Goal: Navigation & Orientation: Understand site structure

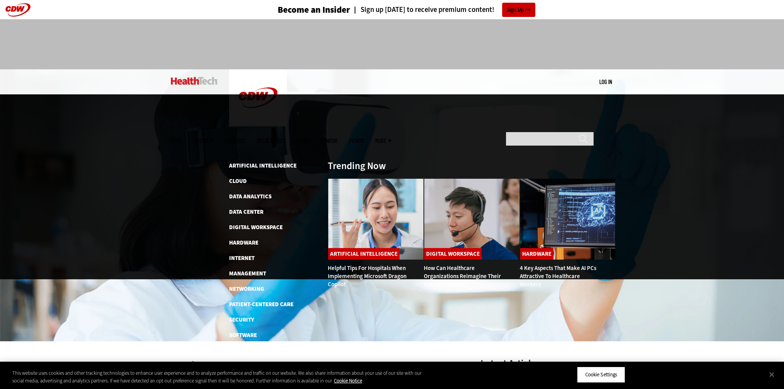
click at [199, 81] on img at bounding box center [194, 81] width 47 height 8
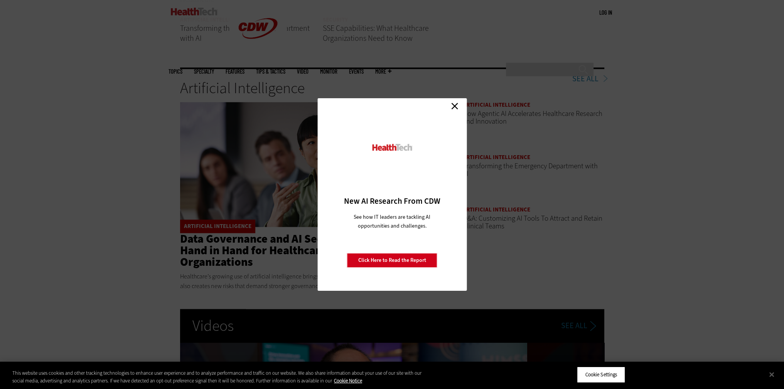
scroll to position [1118, 0]
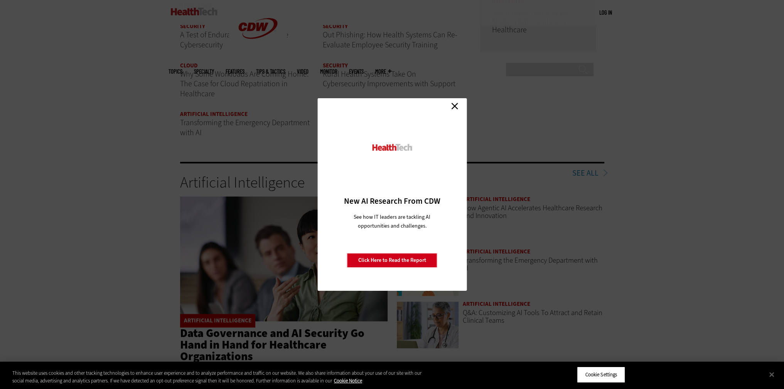
click at [458, 107] on link "Close" at bounding box center [455, 106] width 12 height 12
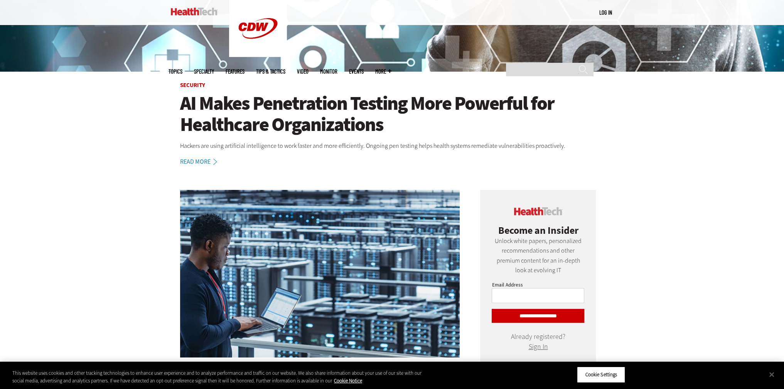
scroll to position [77, 0]
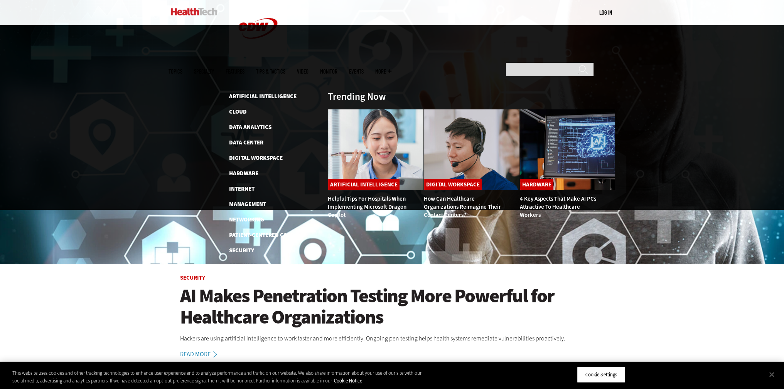
click at [182, 69] on span "Topics" at bounding box center [175, 72] width 14 height 6
click at [247, 185] on link "Internet" at bounding box center [241, 189] width 25 height 8
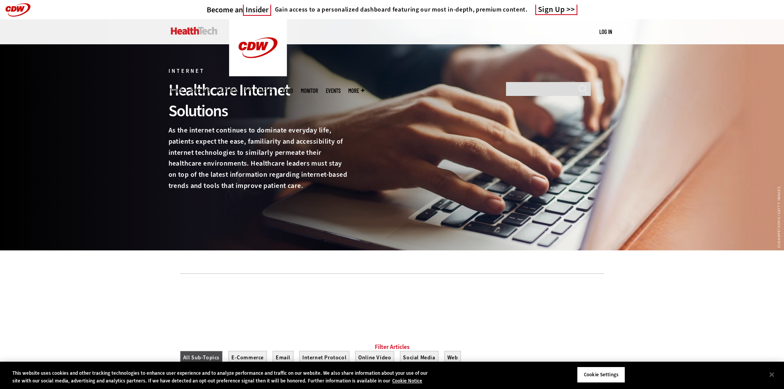
click at [237, 88] on link "Features" at bounding box center [227, 91] width 19 height 6
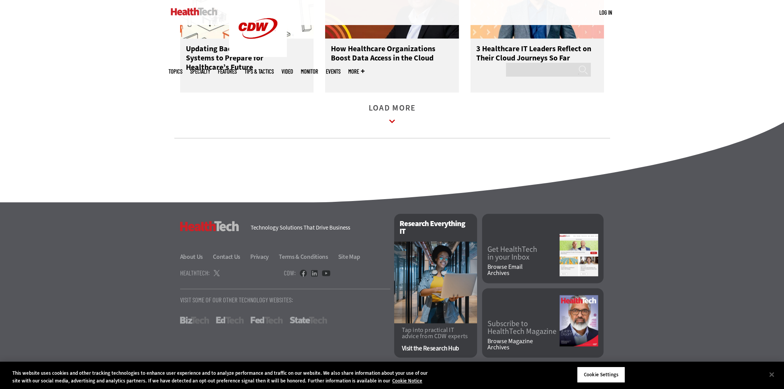
scroll to position [1192, 0]
click at [202, 256] on link "About Us" at bounding box center [196, 257] width 32 height 8
